Goal: Task Accomplishment & Management: Use online tool/utility

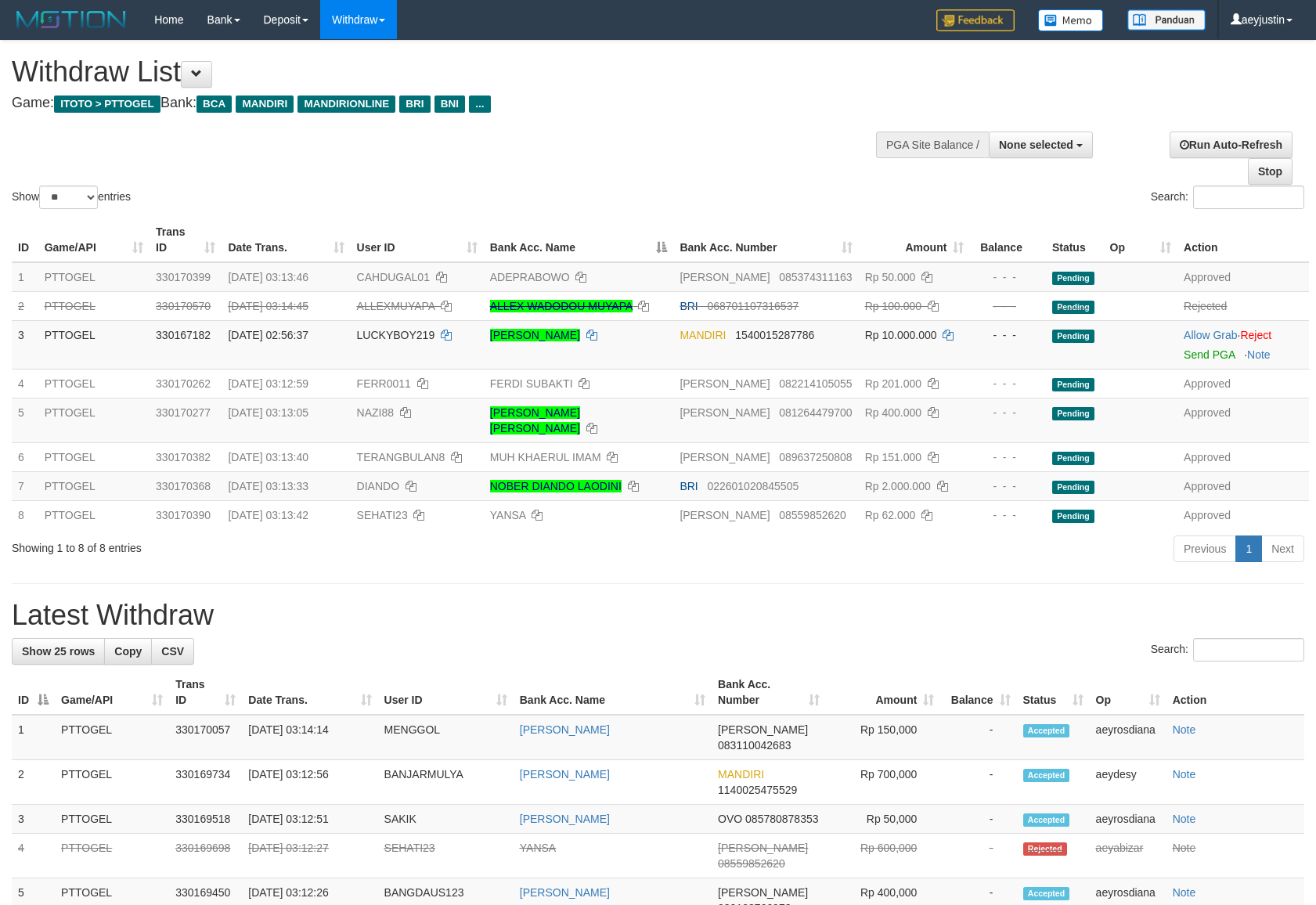
select select
select select "**"
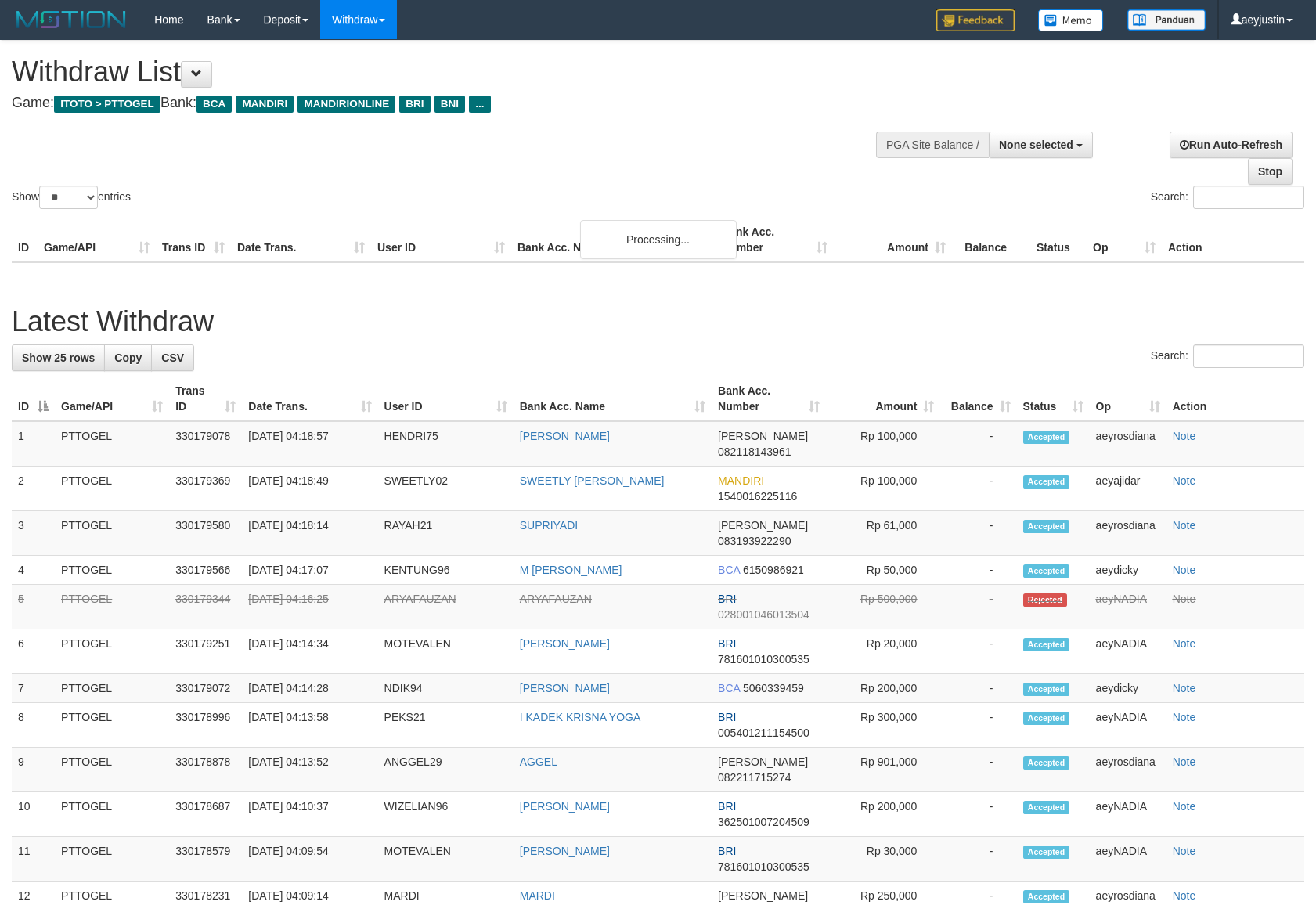
select select
select select "**"
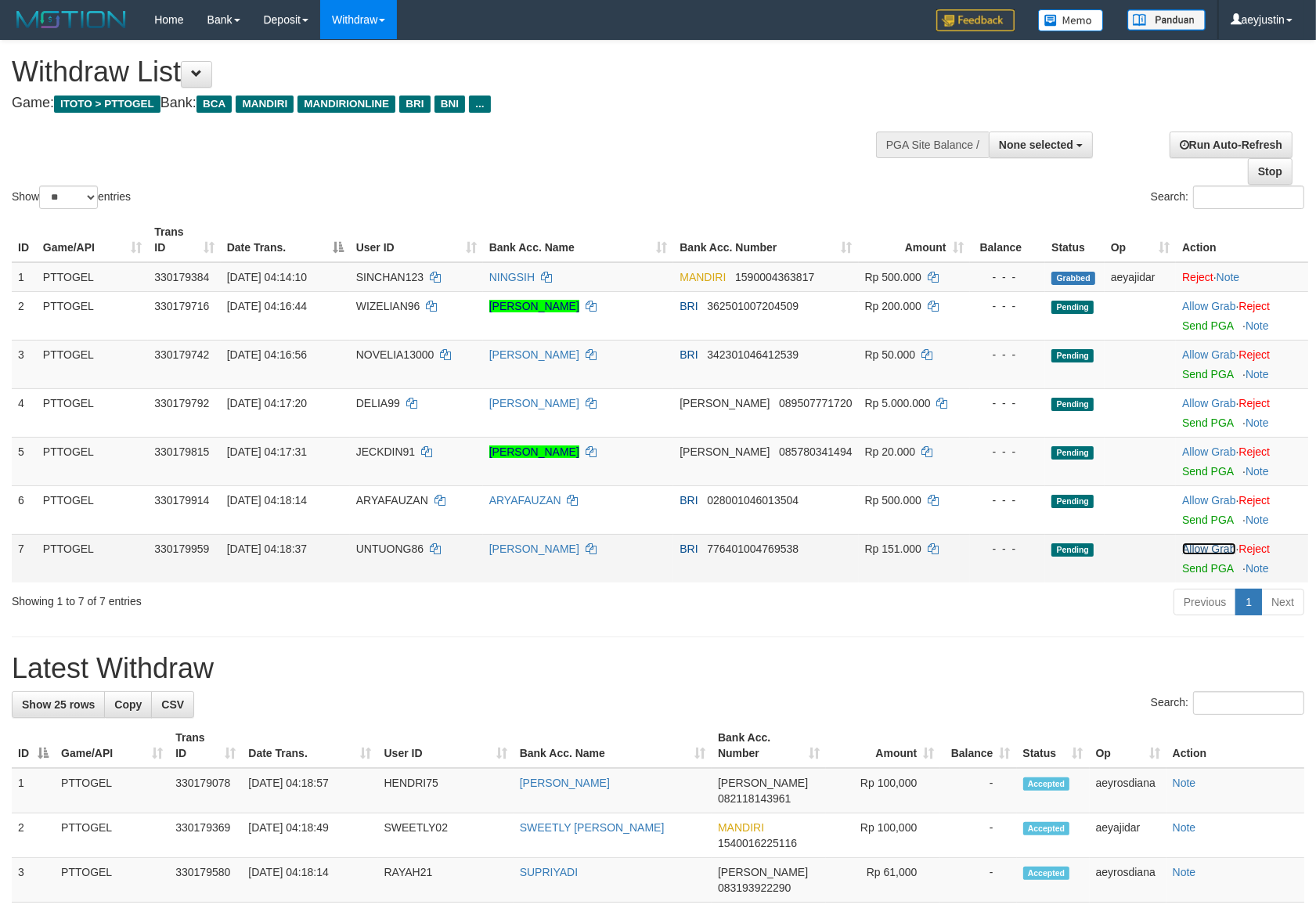
click at [1182, 551] on link "Allow Grab" at bounding box center [1208, 549] width 53 height 13
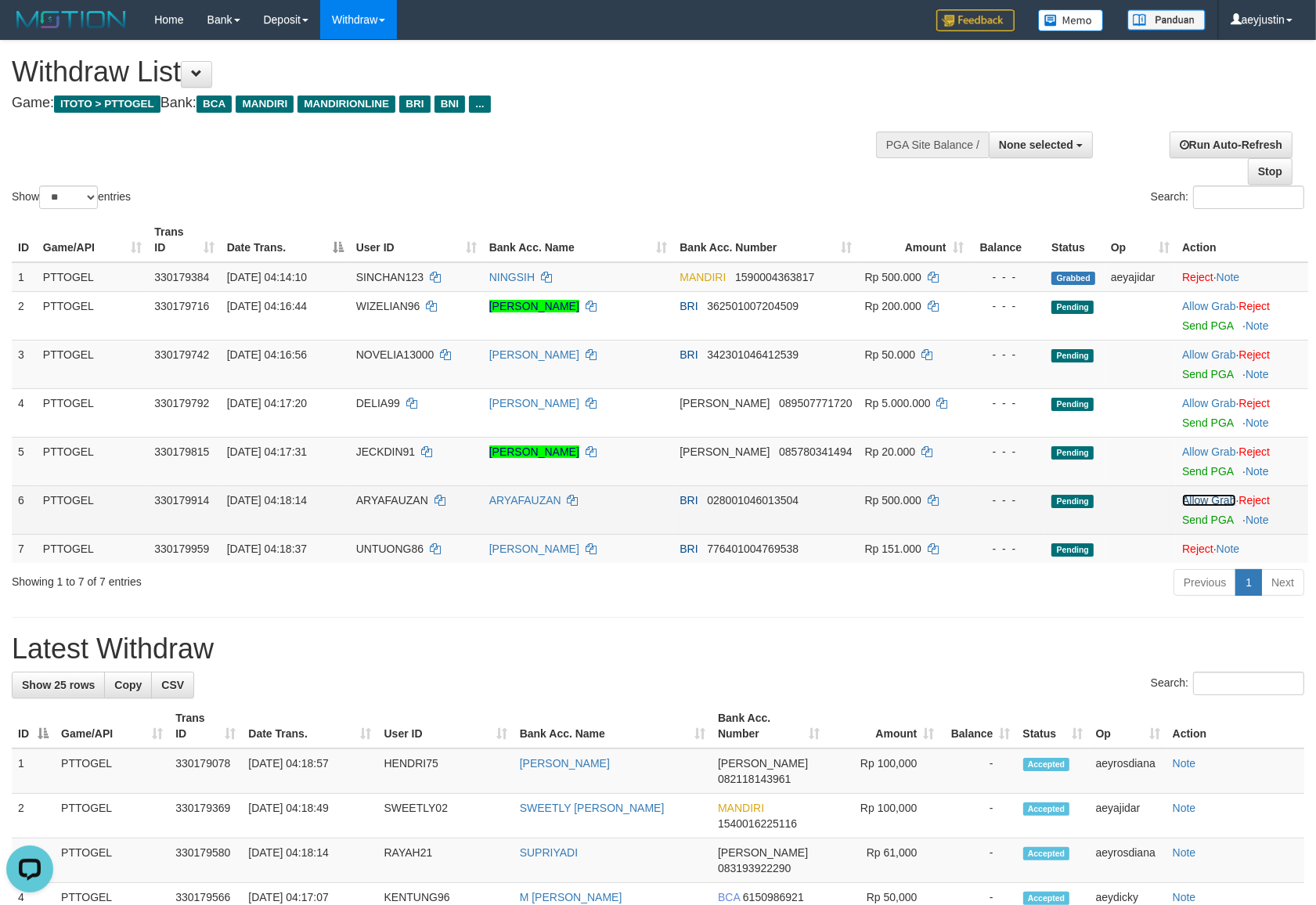
click at [1191, 503] on link "Allow Grab" at bounding box center [1208, 501] width 53 height 13
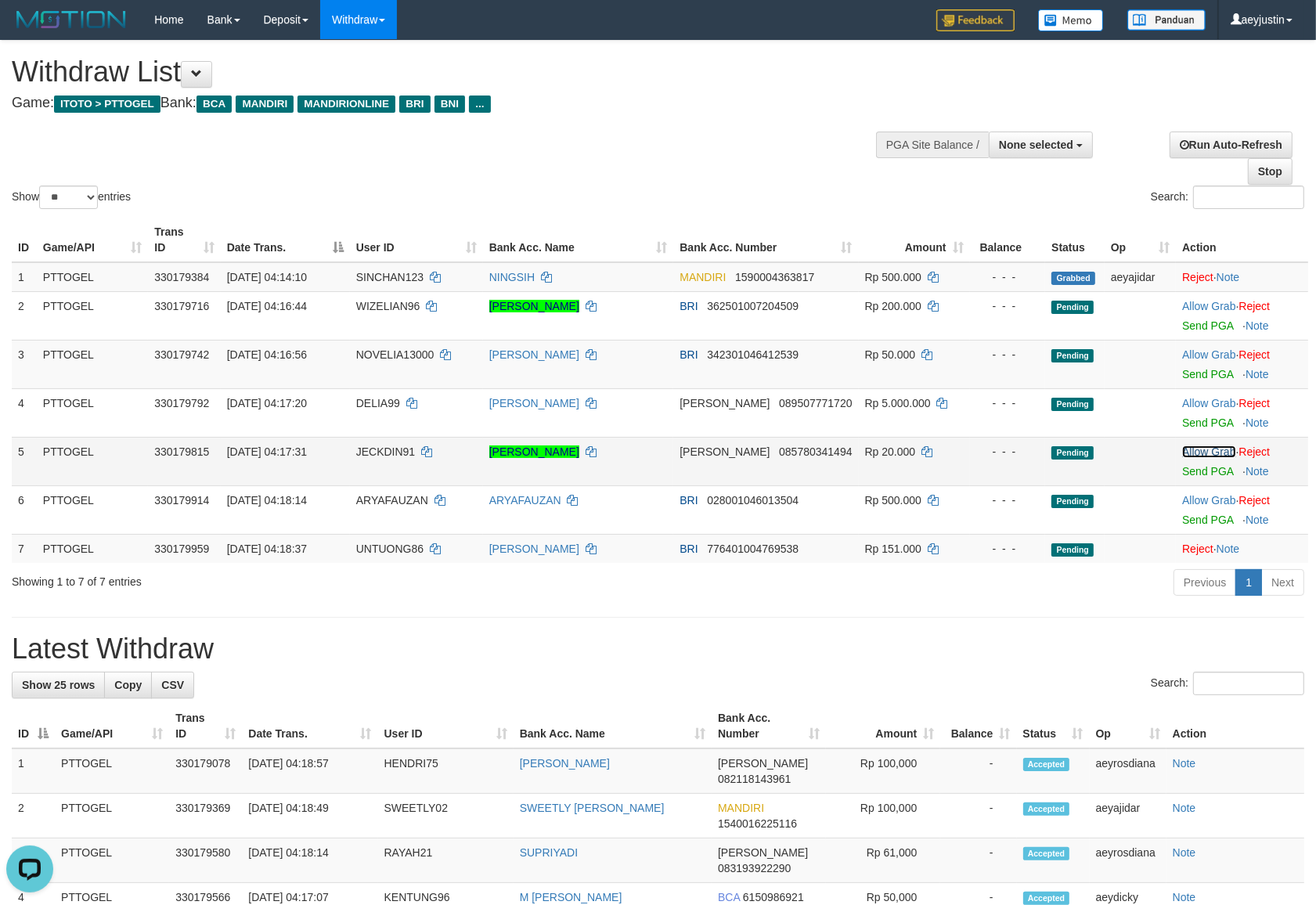
click at [1191, 457] on link "Allow Grab" at bounding box center [1208, 452] width 53 height 13
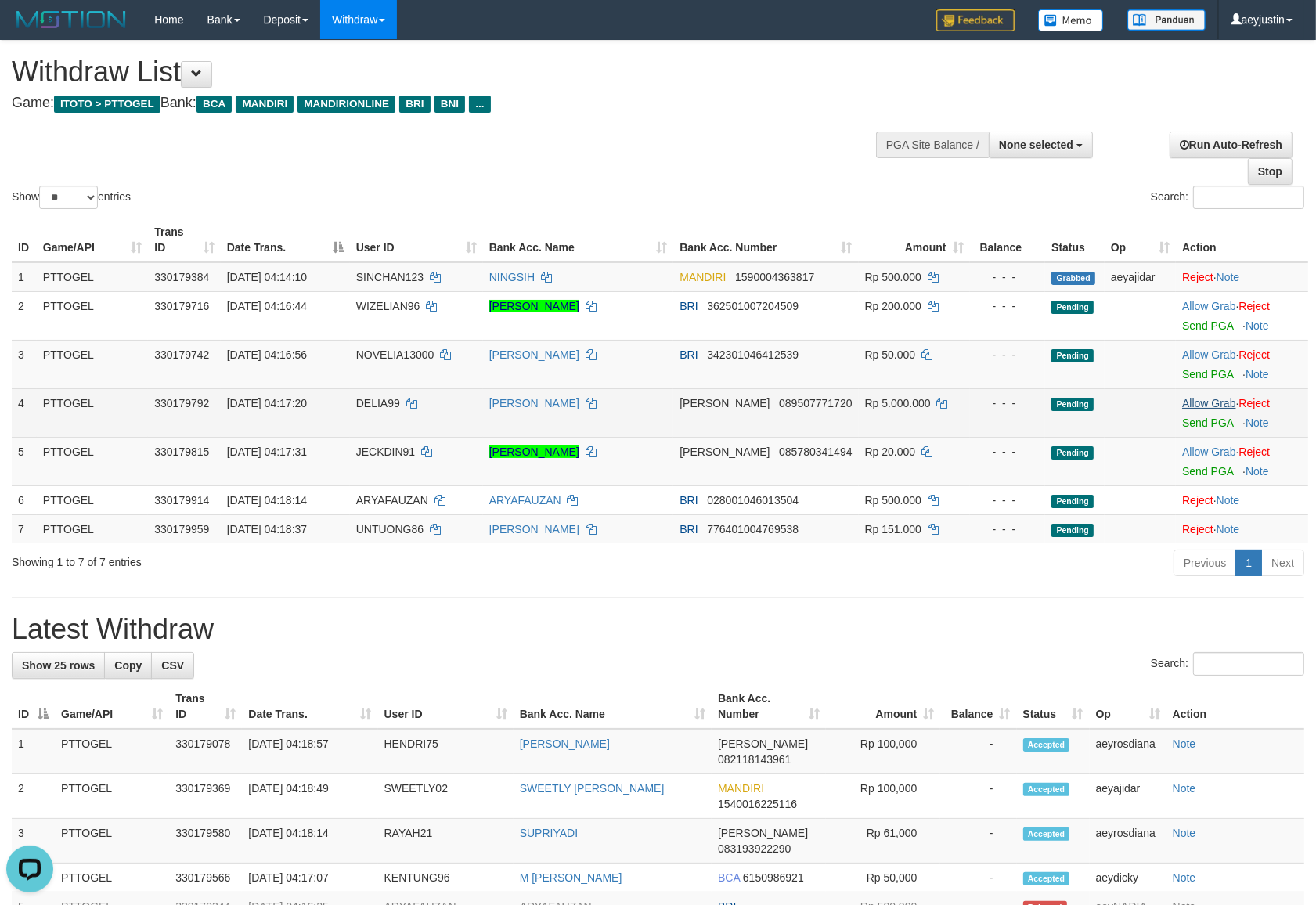
click at [1188, 408] on td "Allow Grab · Reject Send PGA · Note" at bounding box center [1241, 412] width 133 height 49
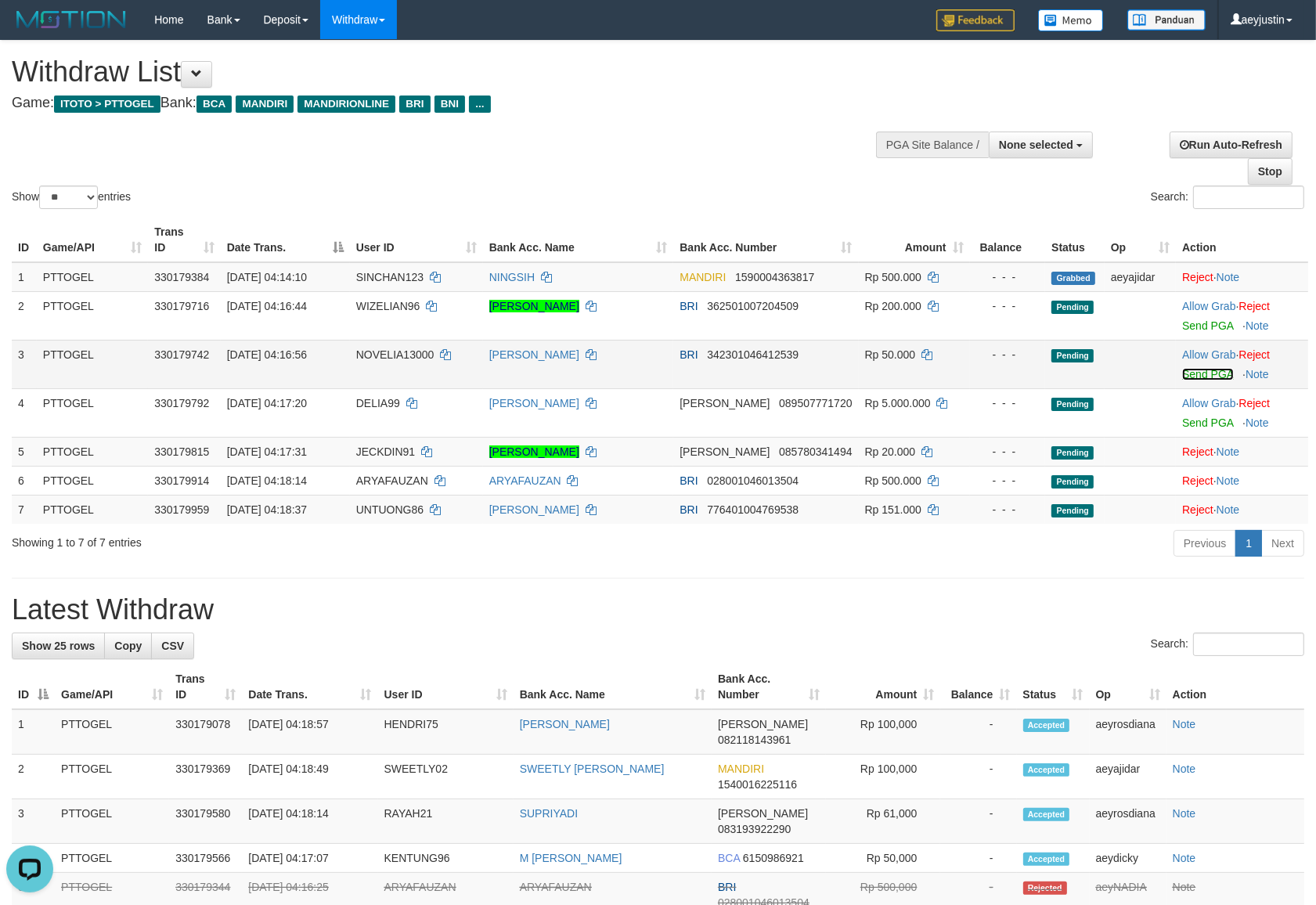
click at [1184, 368] on link "Send PGA" at bounding box center [1206, 375] width 51 height 13
click at [1218, 351] on link "Allow Grab" at bounding box center [1208, 354] width 53 height 13
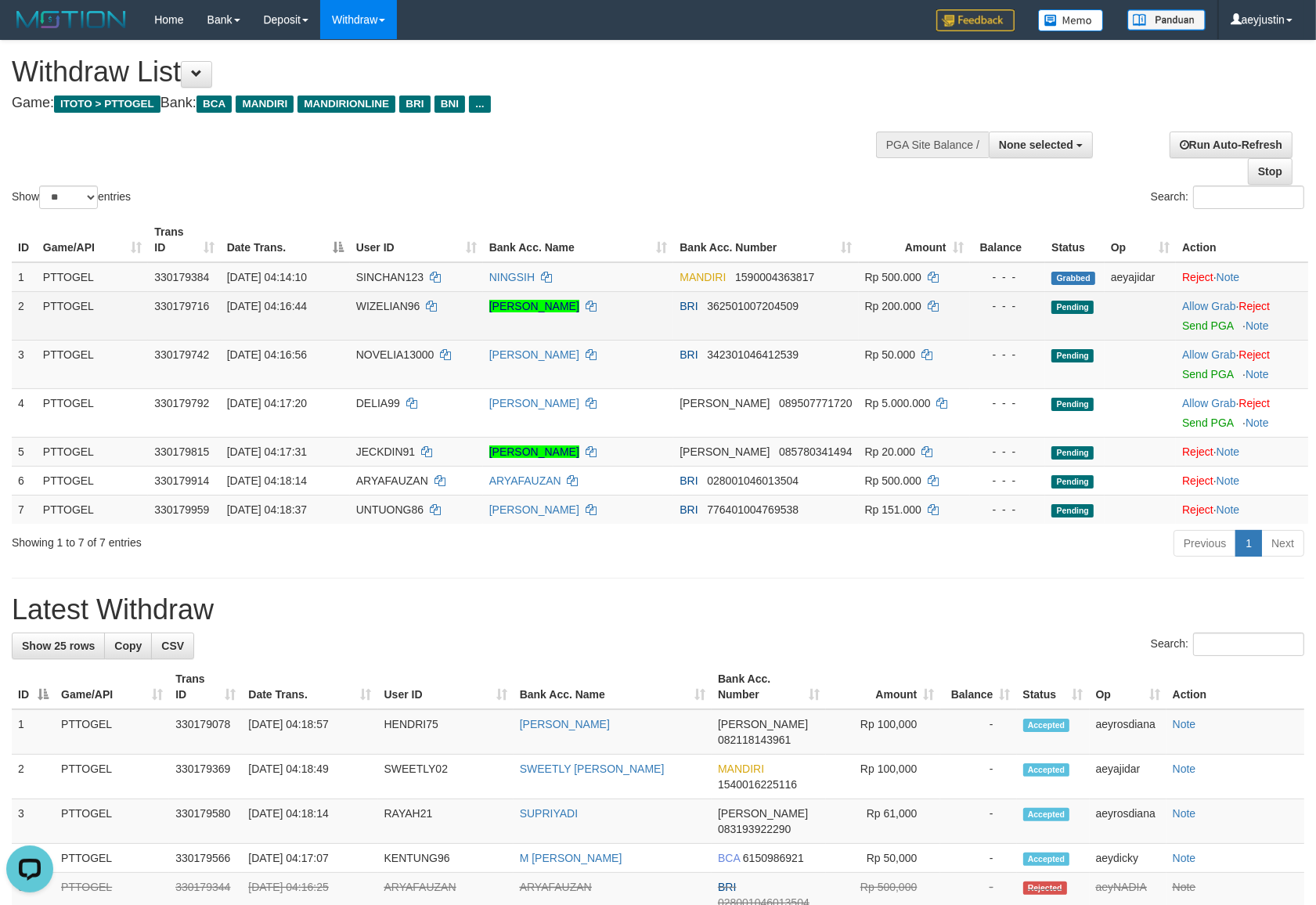
click at [1187, 313] on td "Allow Grab · Reject Send PGA · Note" at bounding box center [1241, 315] width 133 height 49
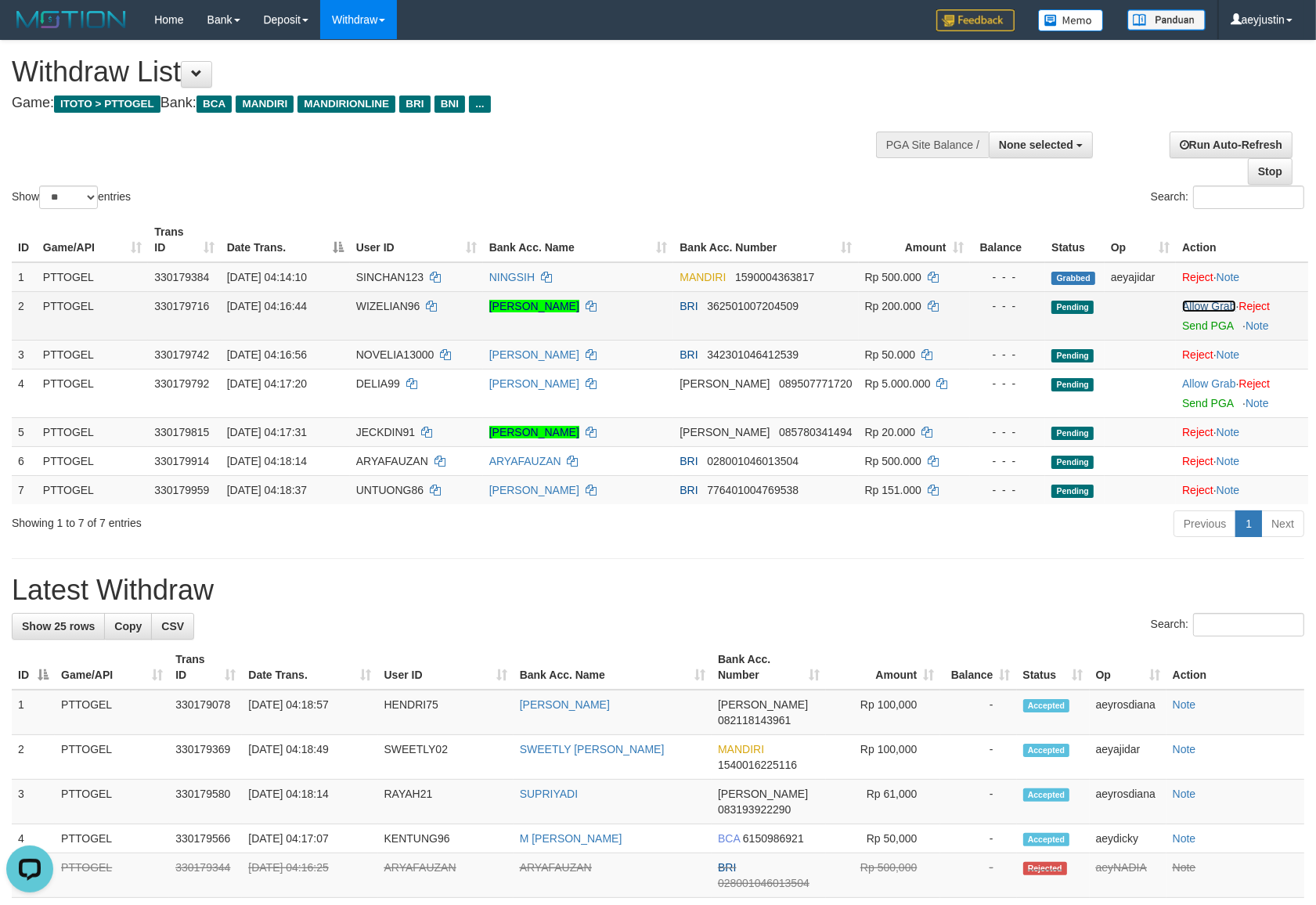
click at [1197, 306] on link "Allow Grab" at bounding box center [1208, 307] width 53 height 13
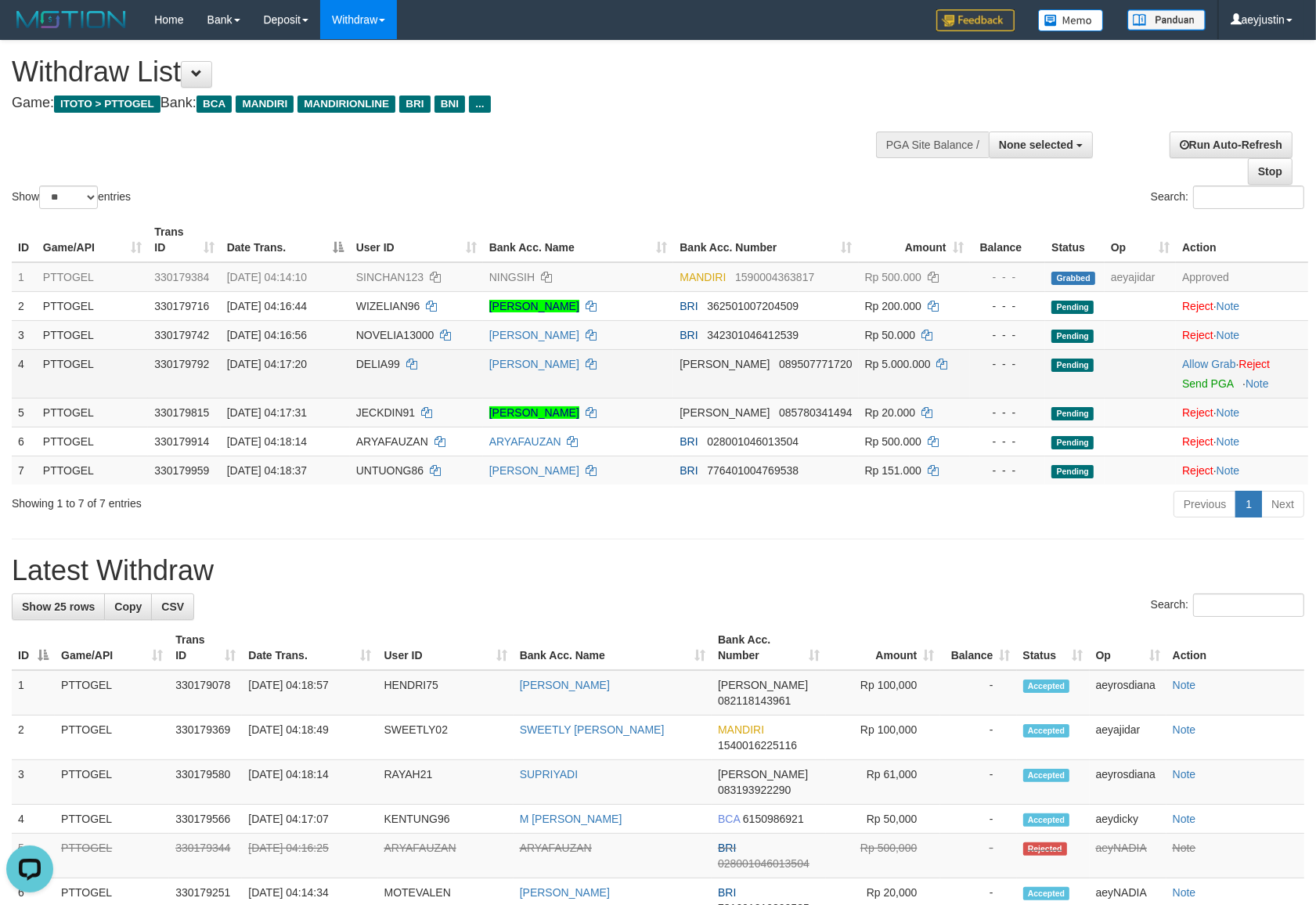
click at [390, 372] on td "DELIA99" at bounding box center [416, 373] width 133 height 49
click at [375, 369] on span "DELIA99" at bounding box center [378, 365] width 44 height 13
click at [376, 369] on span "DELIA99" at bounding box center [378, 365] width 44 height 13
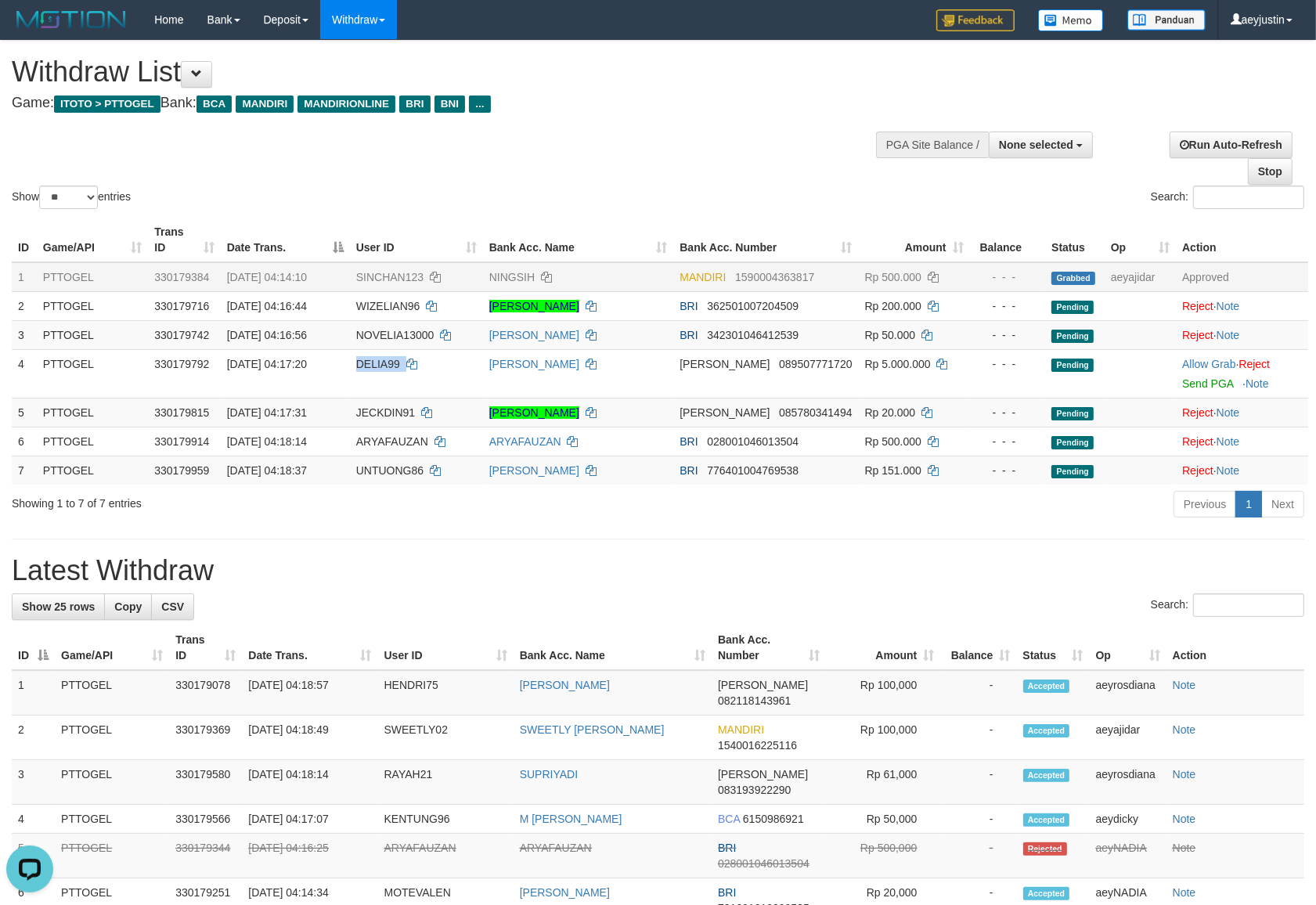
drag, startPoint x: 375, startPoint y: 369, endPoint x: 252, endPoint y: 281, distance: 151.2
click at [377, 370] on td "DELIA99" at bounding box center [416, 373] width 133 height 49
copy span "DELIA99"
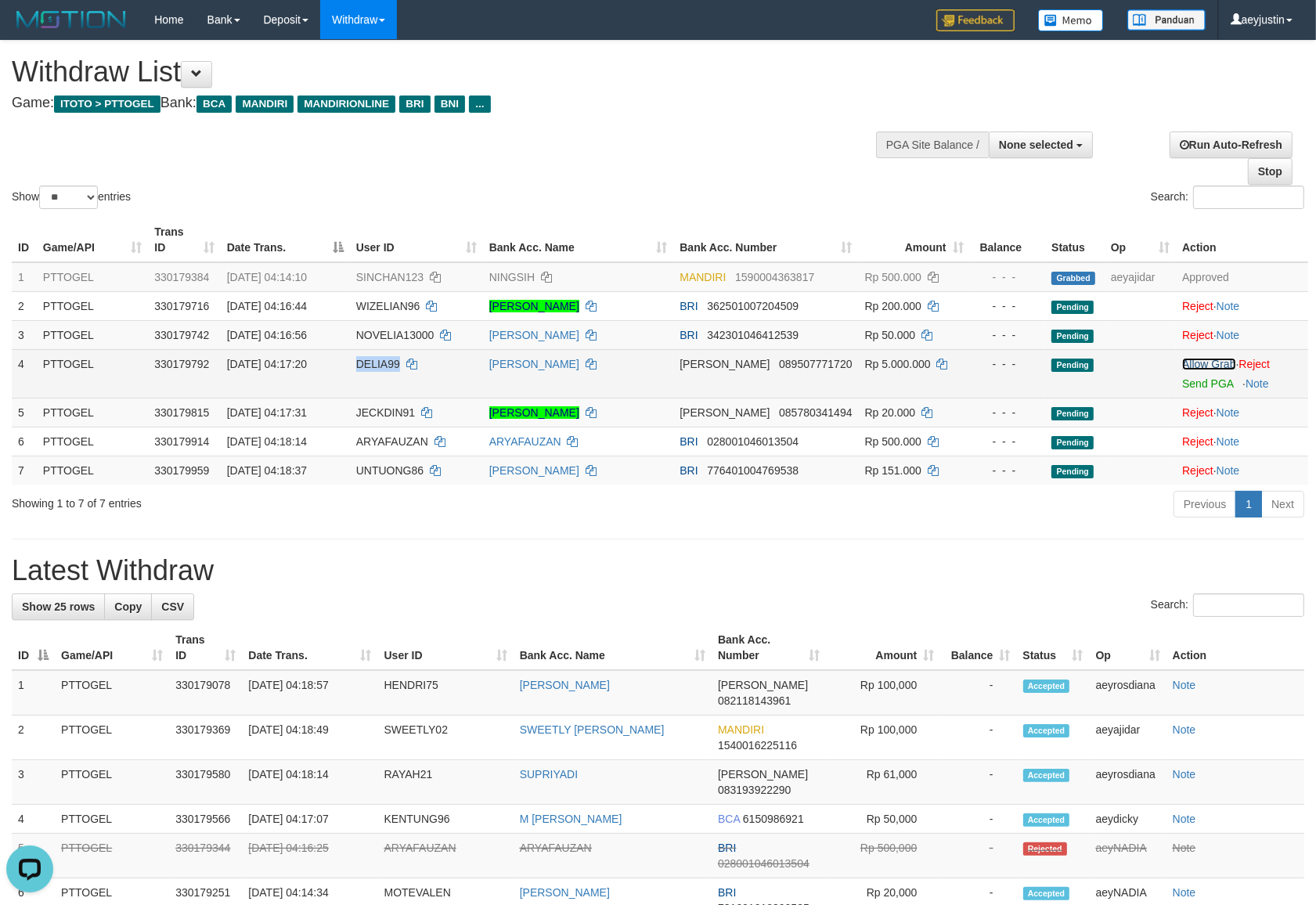
click at [1182, 362] on link "Allow Grab" at bounding box center [1208, 365] width 53 height 13
click at [1258, 366] on link "Reject" at bounding box center [1254, 365] width 31 height 13
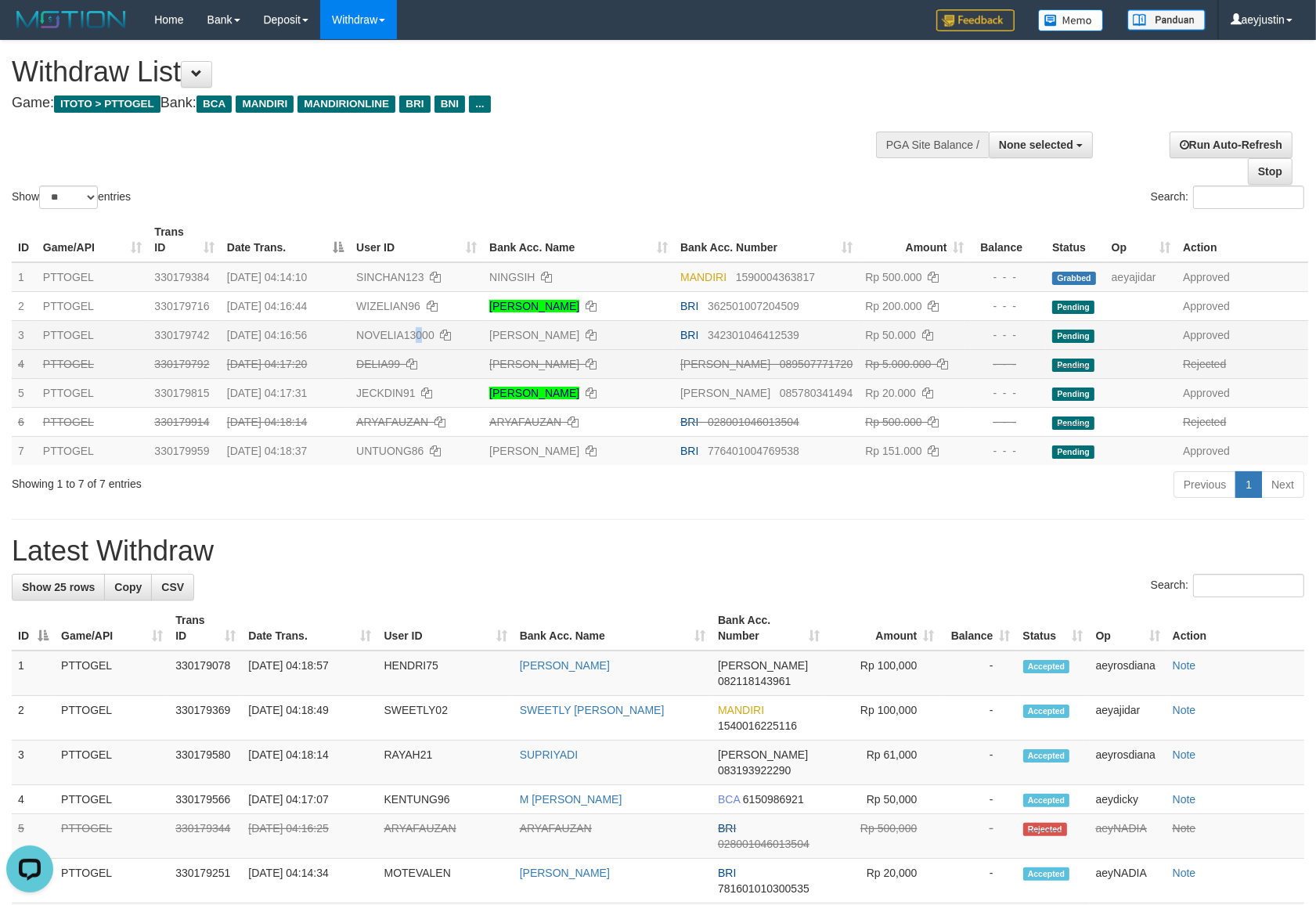
click at [430, 345] on td "NOVELIA13000" at bounding box center [416, 334] width 133 height 29
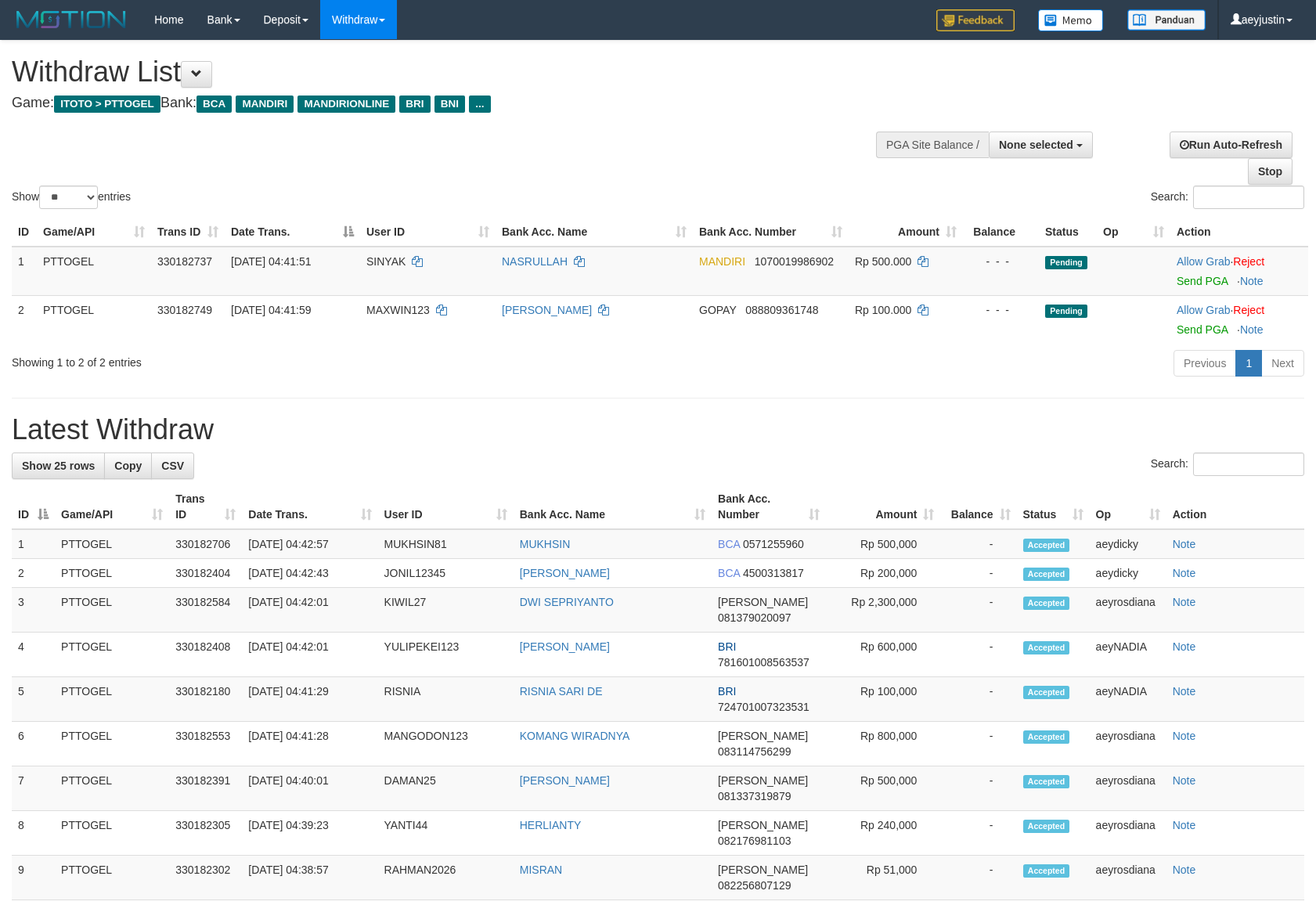
select select
select select "**"
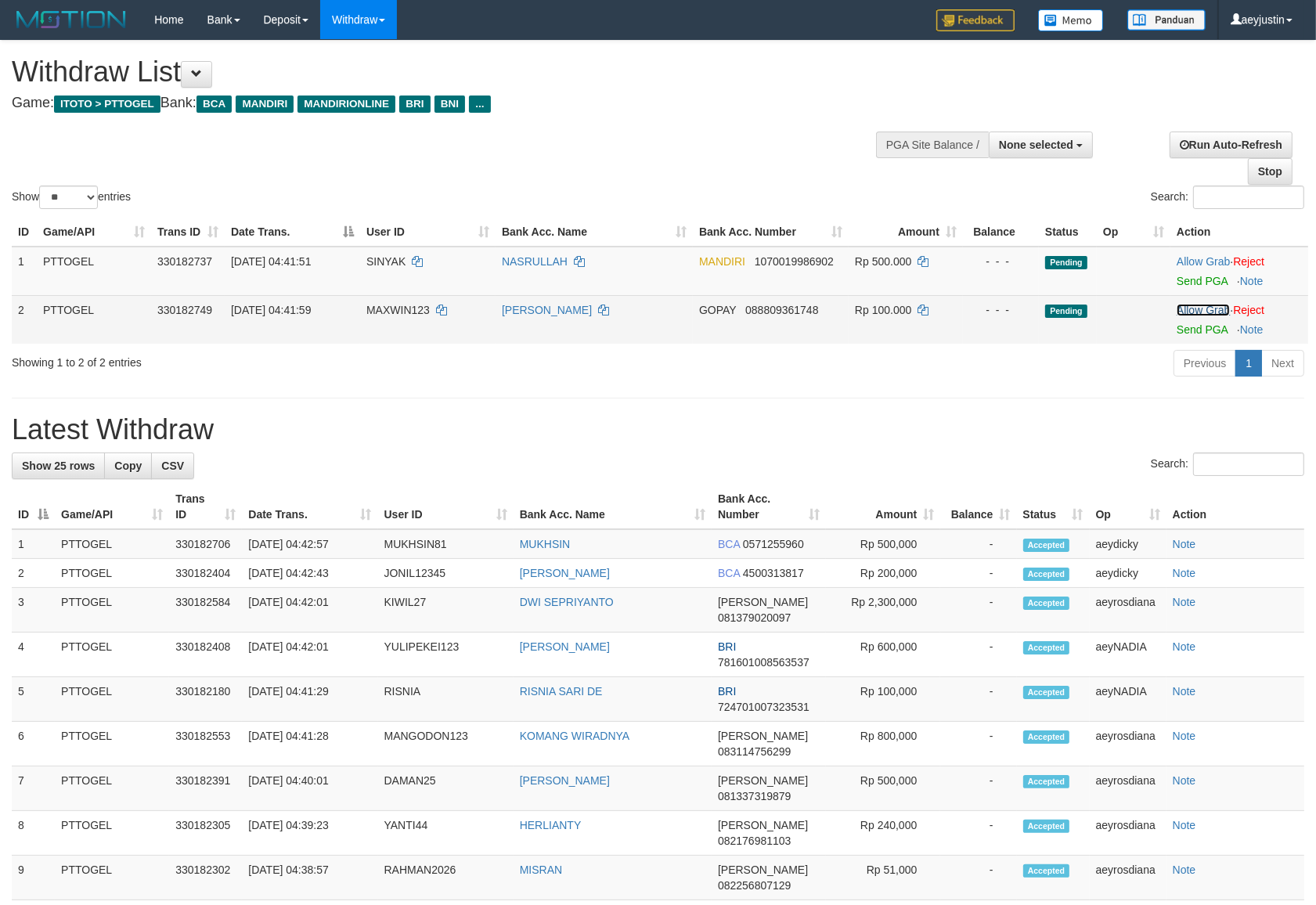
click at [1189, 313] on link "Allow Grab" at bounding box center [1203, 310] width 53 height 13
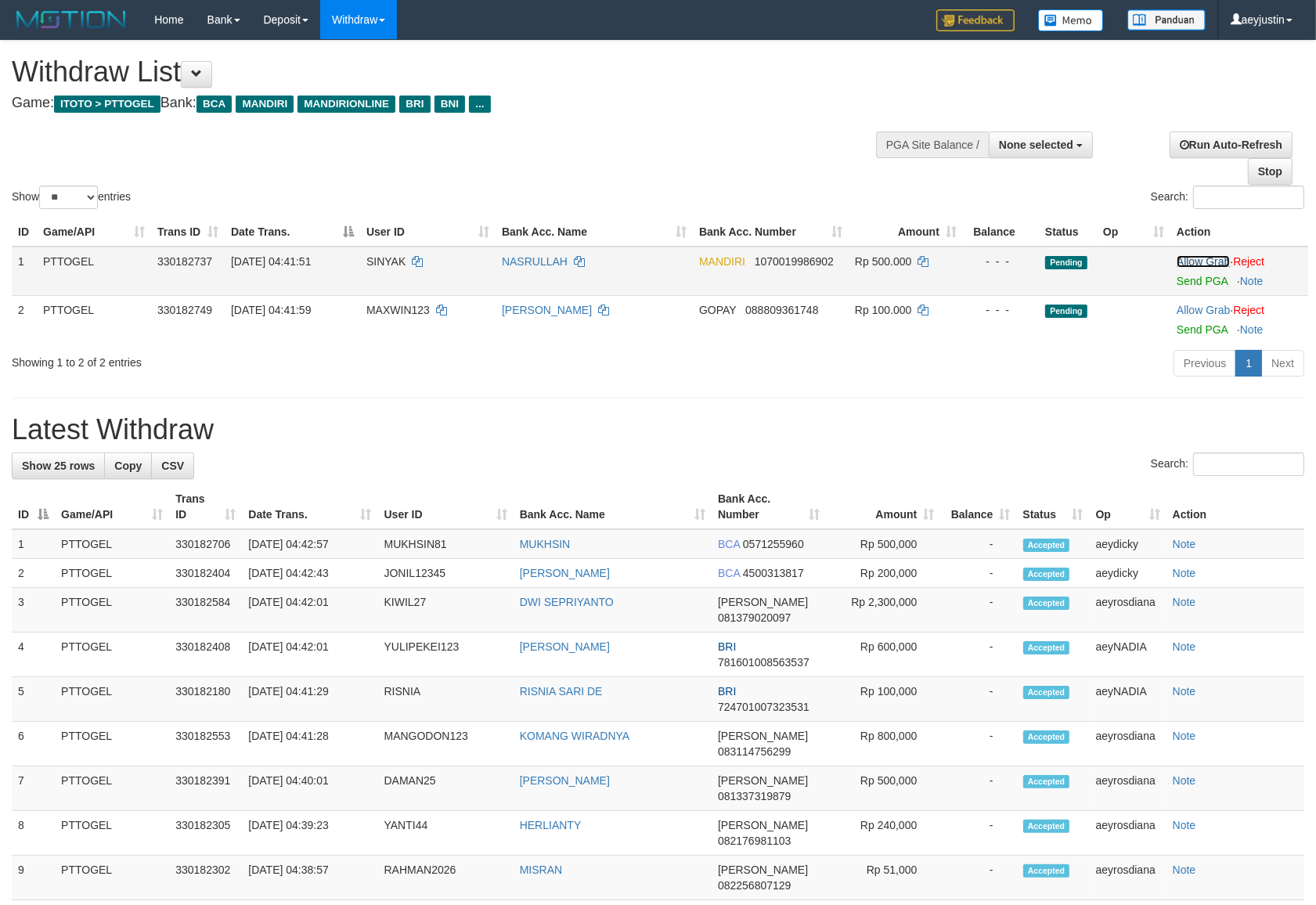
click at [1182, 265] on link "Allow Grab" at bounding box center [1203, 261] width 53 height 13
